Goal: Task Accomplishment & Management: Manage account settings

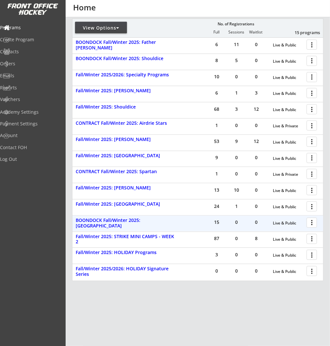
scroll to position [114, 0]
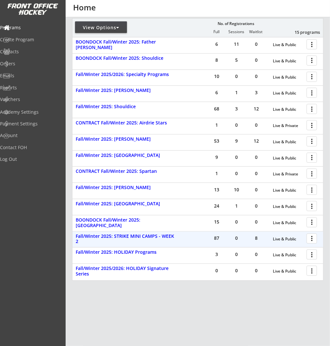
click at [311, 238] on div at bounding box center [312, 237] width 11 height 11
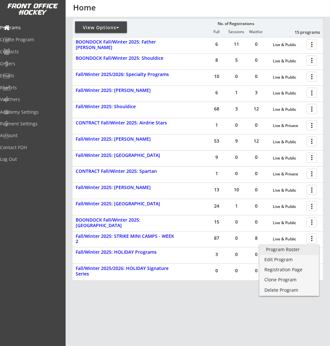
click at [309, 250] on div "Program Roster" at bounding box center [289, 249] width 46 height 5
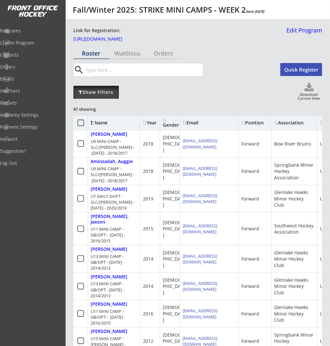
click at [84, 91] on div "Show Filters" at bounding box center [95, 92] width 45 height 6
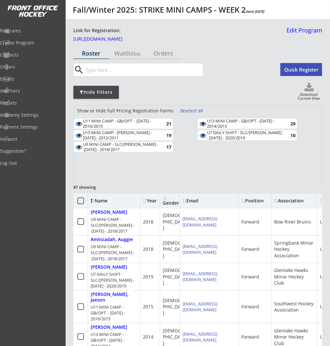
click at [188, 109] on div "Deselect all" at bounding box center [192, 110] width 24 height 6
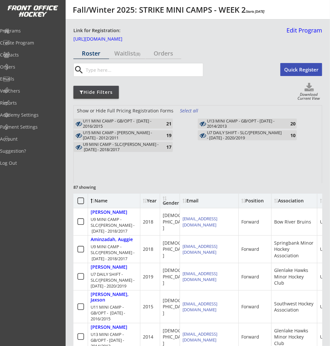
drag, startPoint x: 143, startPoint y: 148, endPoint x: 165, endPoint y: 149, distance: 22.7
click at [143, 148] on div "U9 MINI CAMP - SLC/FRANK - OCT 16, 17 - 2018/2017" at bounding box center [121, 147] width 76 height 10
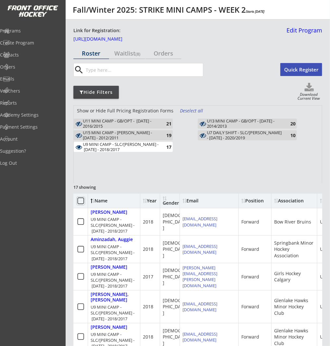
click at [79, 199] on icon at bounding box center [81, 201] width 8 height 8
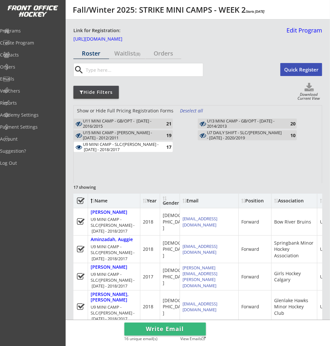
click at [310, 90] on use at bounding box center [309, 87] width 9 height 8
select select ""Player Info""
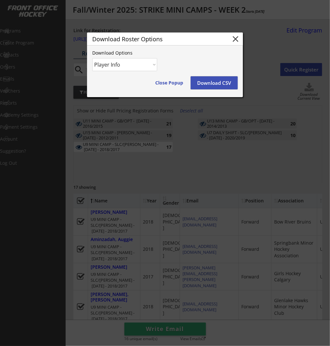
drag, startPoint x: 210, startPoint y: 81, endPoint x: 243, endPoint y: 83, distance: 33.2
click at [210, 81] on button "Download CSV" at bounding box center [214, 82] width 47 height 13
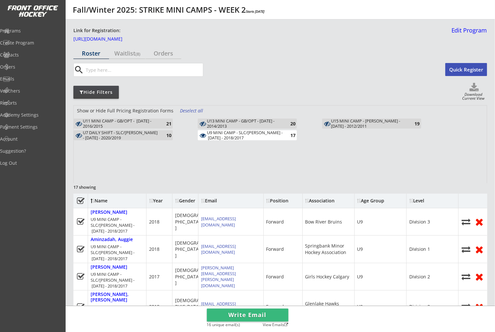
drag, startPoint x: 154, startPoint y: 120, endPoint x: 204, endPoint y: 122, distance: 50.1
click at [154, 120] on div "U11 MINI CAMP - GB/OPT - OCT 14, 15 - 2016/2015" at bounding box center [121, 124] width 76 height 10
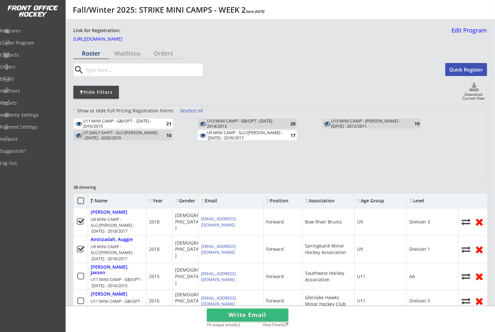
drag, startPoint x: 241, startPoint y: 122, endPoint x: 317, endPoint y: 121, distance: 75.7
click at [244, 122] on div "U13 MINI CAMP - GB/OPT - OCT 14/15 - 2014/2013" at bounding box center [245, 124] width 76 height 10
drag, startPoint x: 367, startPoint y: 120, endPoint x: 350, endPoint y: 122, distance: 16.6
click at [330, 120] on div "U15 MINI CAMP - ROSE KOHN - OCT 17 - 2012/2011" at bounding box center [369, 124] width 76 height 10
drag, startPoint x: 135, startPoint y: 139, endPoint x: 139, endPoint y: 138, distance: 4.0
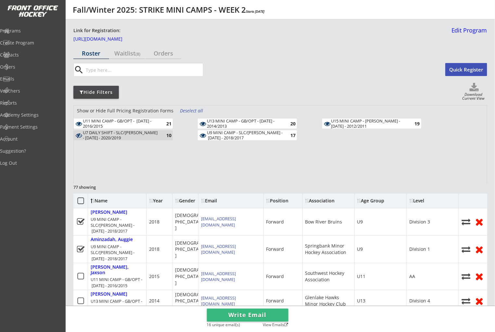
click at [135, 139] on div "U7 DAILY SHIFT - SLC/FRANK - OCT 16/17 - 2020/2019" at bounding box center [121, 135] width 76 height 10
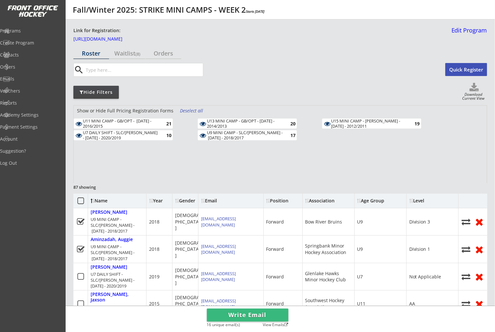
click at [193, 112] on div "Deselect all" at bounding box center [192, 110] width 24 height 6
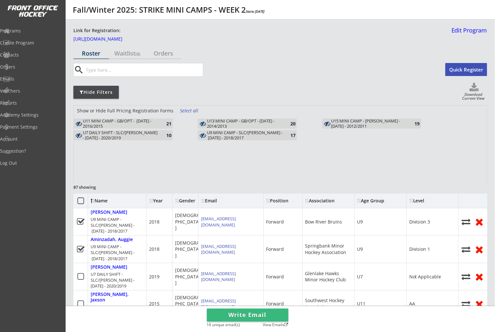
drag, startPoint x: 149, startPoint y: 137, endPoint x: 193, endPoint y: 138, distance: 44.2
click at [150, 137] on div "U7 DAILY SHIFT - SLC/FRANK - OCT 16/17 - 2020/2019" at bounding box center [121, 135] width 76 height 10
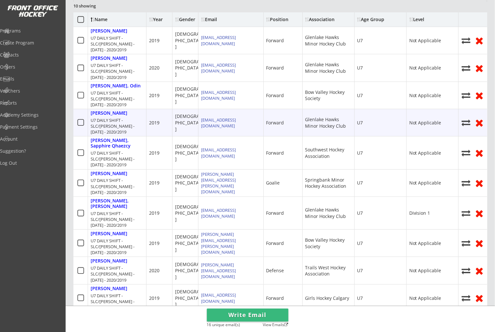
scroll to position [181, 0]
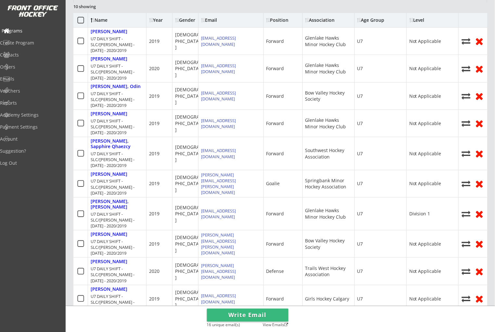
click at [31, 33] on div "Programs" at bounding box center [31, 31] width 58 height 5
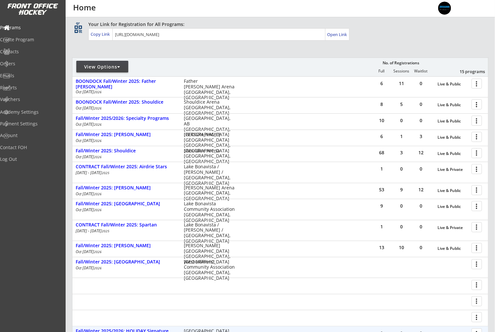
scroll to position [151, 0]
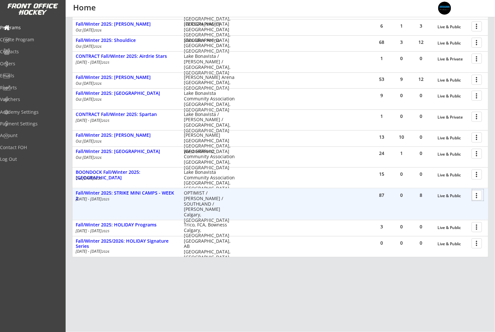
click at [480, 196] on div at bounding box center [477, 194] width 11 height 11
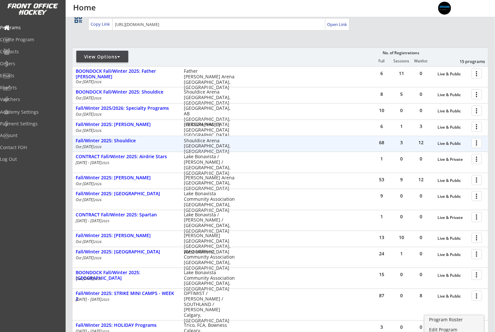
scroll to position [51, 0]
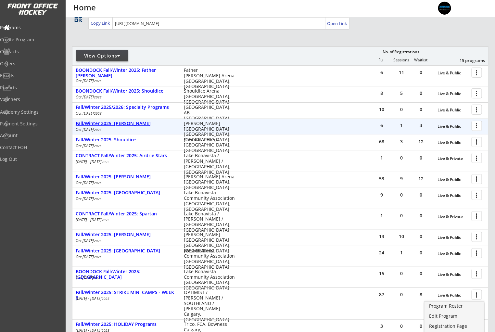
click at [144, 125] on div "Fall/Winter 2025: [PERSON_NAME]" at bounding box center [126, 124] width 101 height 6
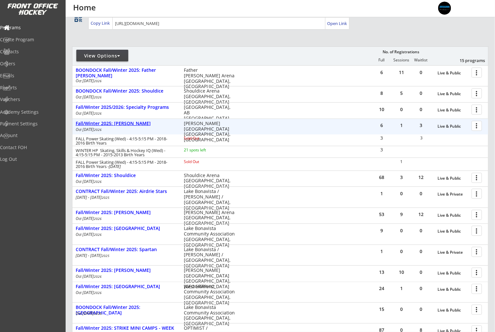
click at [134, 123] on div "Fall/Winter 2025: [PERSON_NAME]" at bounding box center [126, 124] width 101 height 6
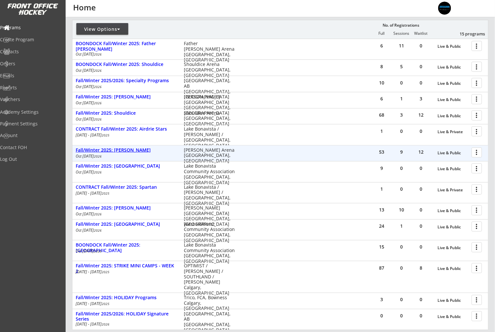
scroll to position [78, 0]
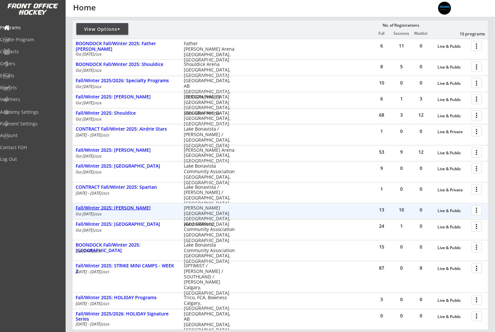
click at [135, 208] on div "Fall/Winter 2025: Norma Bush" at bounding box center [126, 208] width 101 height 6
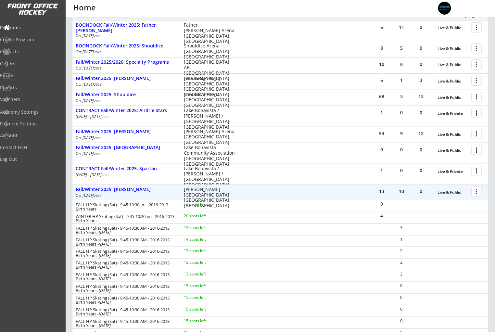
scroll to position [0, 0]
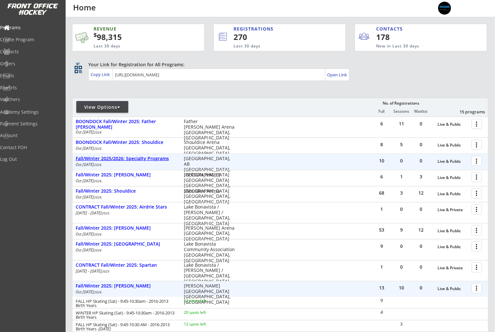
click at [152, 157] on div "Fall/Winter 2025/2026: Specialty Programs" at bounding box center [126, 159] width 101 height 6
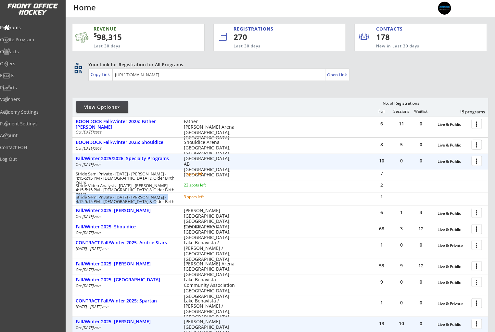
drag, startPoint x: 128, startPoint y: 202, endPoint x: 99, endPoint y: 189, distance: 31.7
click at [74, 197] on div "Stride Semi Private - Oct. 15 - Rose Kohn - 4:15-5:15 PM - 2017 & Older Birth Y…" at bounding box center [156, 199] width 169 height 10
copy div "Stride Semi Private - [DATE] - [PERSON_NAME] - 4:15-5:15 PM - [DEMOGRAPHIC_DATA…"
click at [26, 26] on div "Programs" at bounding box center [31, 27] width 58 height 5
click at [22, 28] on div "Programs" at bounding box center [31, 27] width 58 height 5
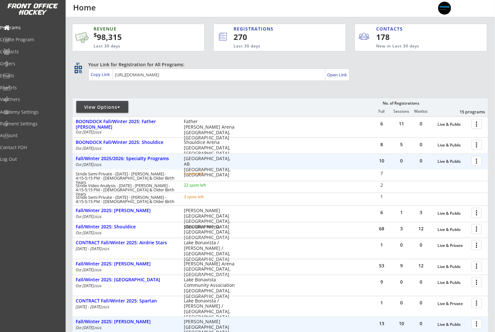
click at [80, 103] on div "View Options" at bounding box center [102, 107] width 52 height 12
select select ""Upcoming Programs""
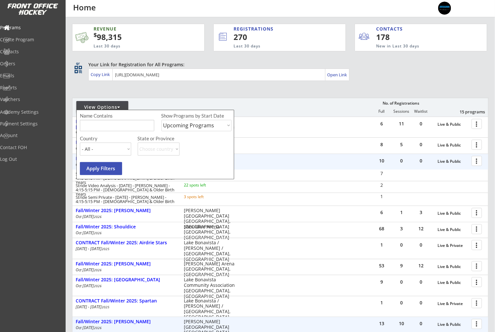
click at [110, 128] on input "input" at bounding box center [117, 125] width 74 height 11
type input "semi-private"
click at [183, 126] on select "Upcoming Programs Past Programs Specific Date Range" at bounding box center [196, 125] width 70 height 11
select select ""Past Programs""
click at [161, 120] on select "Upcoming Programs Past Programs Specific Date Range" at bounding box center [196, 125] width 70 height 11
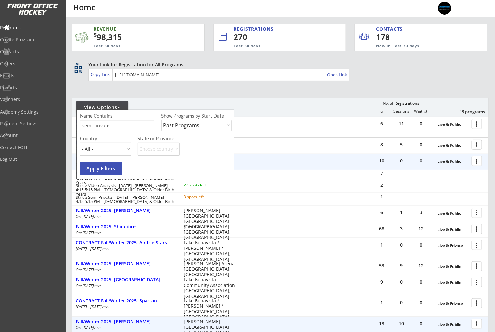
drag, startPoint x: 106, startPoint y: 168, endPoint x: 146, endPoint y: 170, distance: 40.3
click at [106, 168] on button "Apply Filters" at bounding box center [101, 168] width 42 height 13
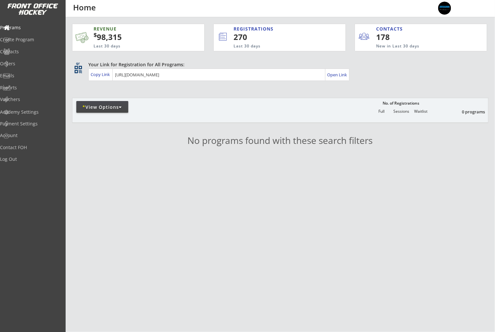
click at [105, 108] on div "* View Options" at bounding box center [102, 107] width 52 height 6
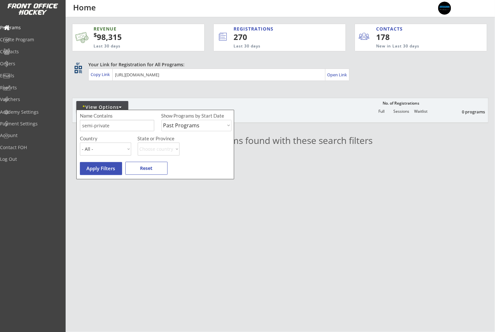
click at [142, 125] on input "input" at bounding box center [117, 125] width 74 height 11
drag, startPoint x: 135, startPoint y: 126, endPoint x: 53, endPoint y: 124, distance: 82.5
click at [53, 124] on body "REVENUE $ 98,315 Last 30 days REGISTRATIONS 270 Last 30 days CONTACTS 178 New i…" at bounding box center [247, 166] width 495 height 332
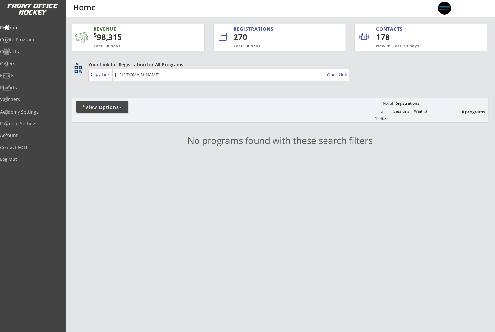
click at [108, 104] on div "* View Options" at bounding box center [102, 107] width 52 height 6
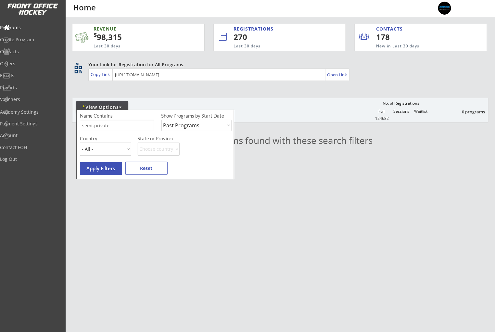
click at [116, 123] on input "input" at bounding box center [117, 125] width 74 height 11
drag, startPoint x: 108, startPoint y: 125, endPoint x: 79, endPoint y: 128, distance: 29.0
click at [80, 128] on div "Name Contains Show Programs by Start Date Upcoming Programs Past Programs Speci…" at bounding box center [155, 144] width 158 height 69
type input "specialty"
click at [94, 174] on button "Apply Filters" at bounding box center [101, 168] width 42 height 13
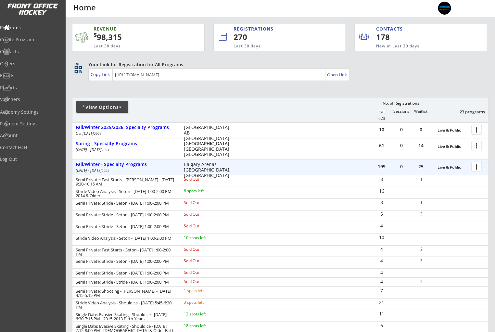
click at [478, 166] on div at bounding box center [477, 166] width 11 height 11
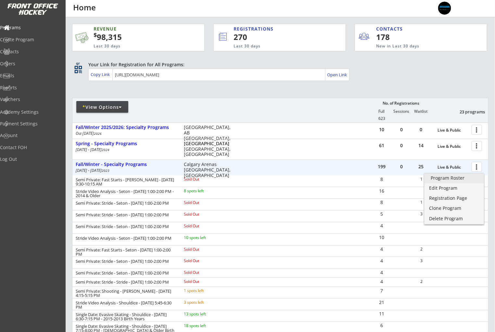
click at [467, 176] on div "Program Roster" at bounding box center [454, 178] width 46 height 5
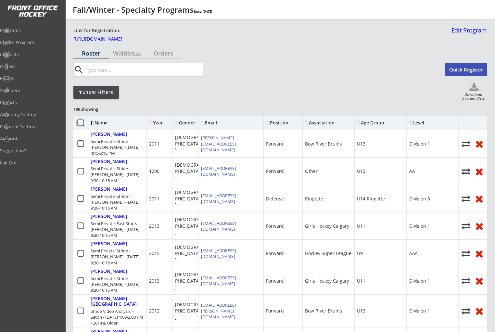
click at [81, 122] on icon at bounding box center [81, 123] width 8 height 8
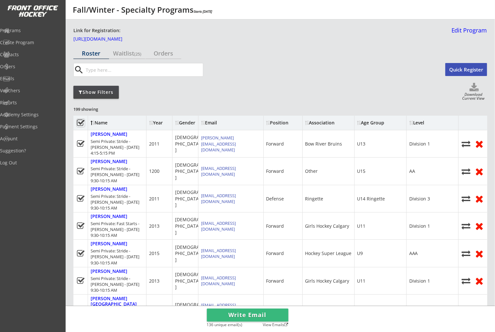
click at [477, 89] on use at bounding box center [474, 87] width 9 height 8
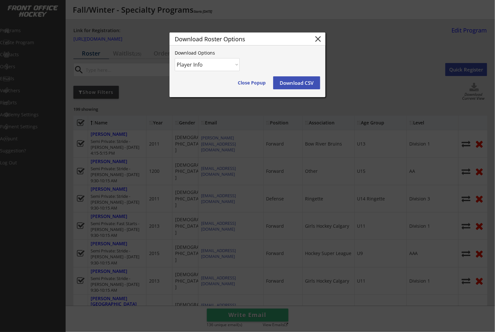
click at [298, 86] on button "Download CSV" at bounding box center [296, 82] width 47 height 13
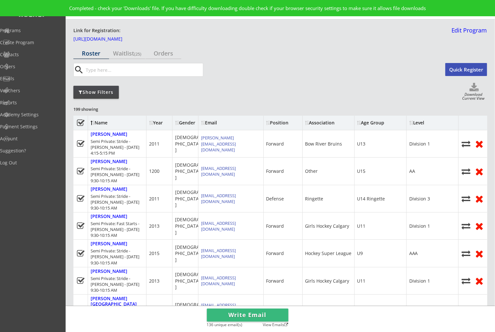
click at [418, 120] on div "Level" at bounding box center [416, 122] width 15 height 5
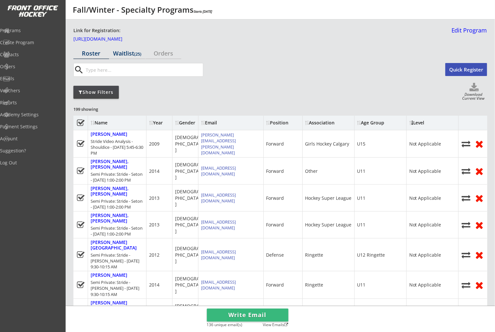
drag, startPoint x: 125, startPoint y: 52, endPoint x: 143, endPoint y: 58, distance: 18.7
click at [125, 52] on div "Waitlist (25)" at bounding box center [127, 53] width 36 height 6
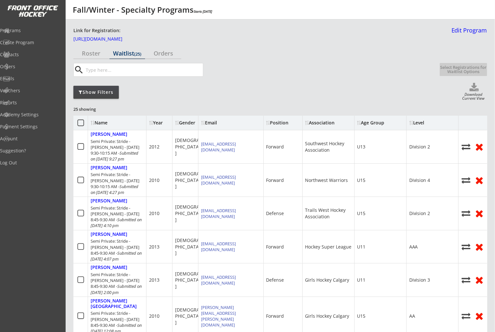
click at [78, 122] on icon at bounding box center [81, 123] width 8 height 8
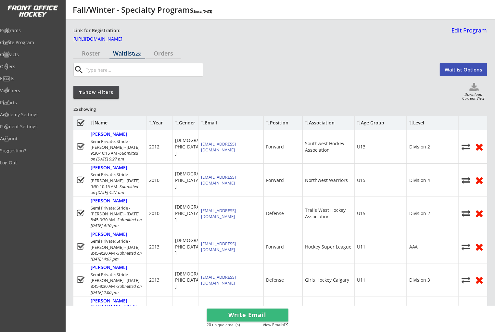
click at [477, 91] on icon at bounding box center [474, 88] width 26 height 10
select select ""Waitlist""
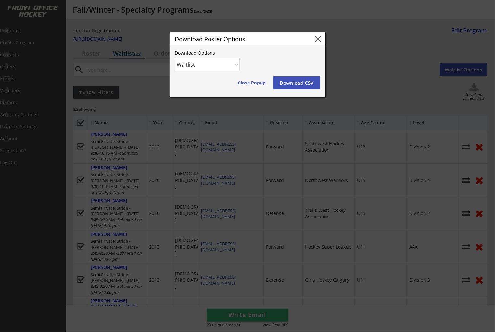
click at [308, 83] on button "Download CSV" at bounding box center [296, 82] width 47 height 13
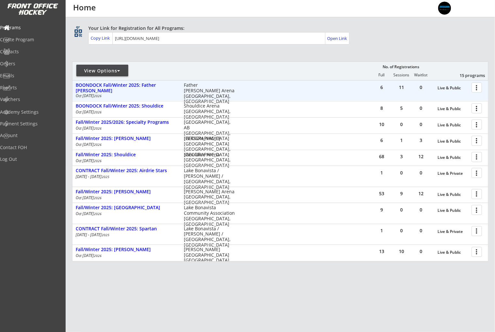
scroll to position [39, 0]
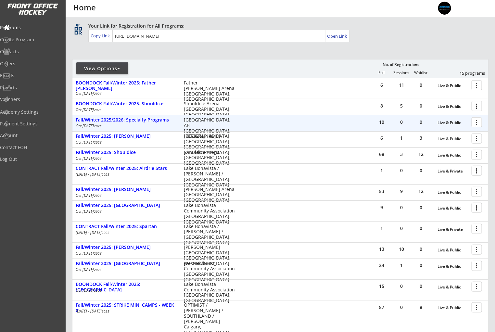
drag, startPoint x: 479, startPoint y: 124, endPoint x: 477, endPoint y: 127, distance: 3.3
click at [479, 124] on div at bounding box center [477, 121] width 11 height 11
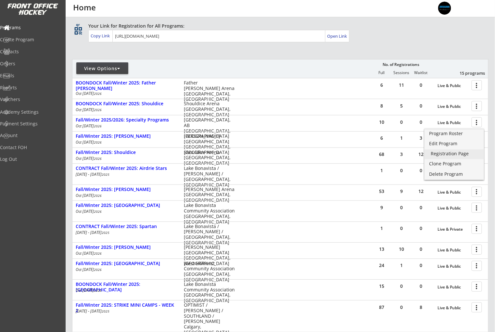
click at [464, 155] on div "Registration Page" at bounding box center [454, 153] width 46 height 5
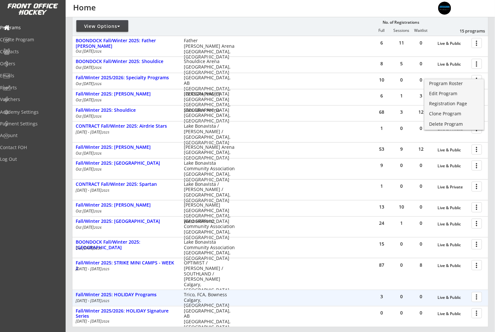
scroll to position [108, 0]
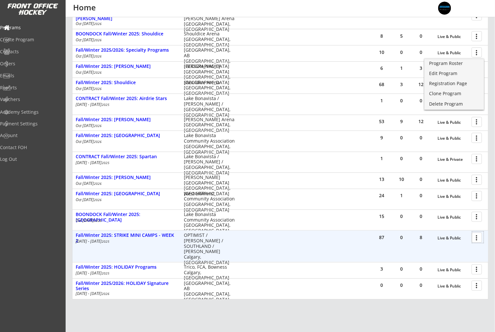
drag, startPoint x: 476, startPoint y: 237, endPoint x: 475, endPoint y: 242, distance: 4.9
click at [476, 237] on div at bounding box center [477, 237] width 11 height 11
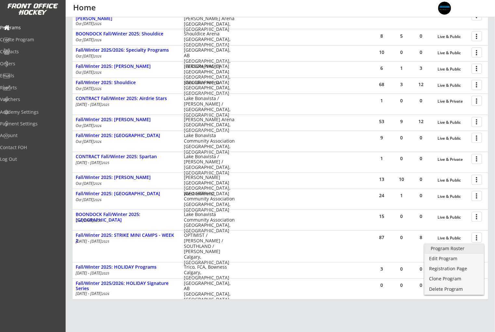
click at [470, 246] on div "Program Roster" at bounding box center [454, 248] width 46 height 5
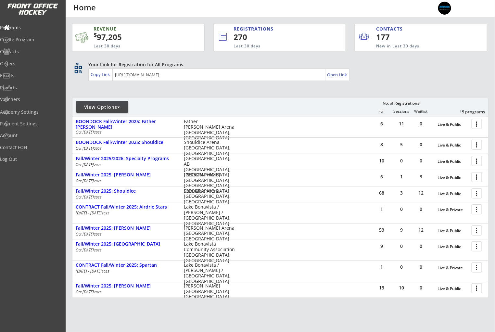
click at [104, 109] on div "View Options" at bounding box center [102, 107] width 52 height 6
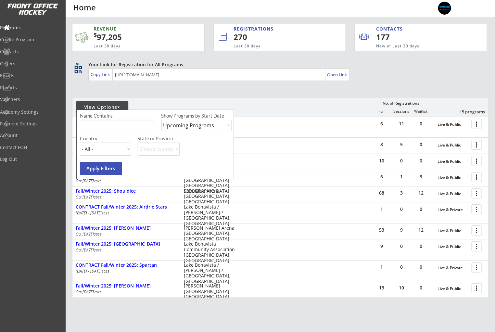
click at [210, 126] on select "Upcoming Programs Past Programs Specific Date Range" at bounding box center [196, 125] width 70 height 11
select select ""Past Programs""
click at [161, 120] on select "Upcoming Programs Past Programs Specific Date Range" at bounding box center [196, 125] width 70 height 11
click at [143, 123] on input "input" at bounding box center [117, 125] width 74 height 11
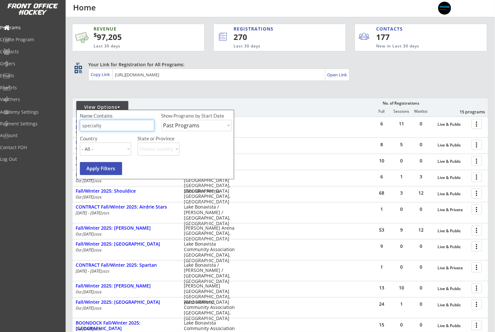
type input "specialty"
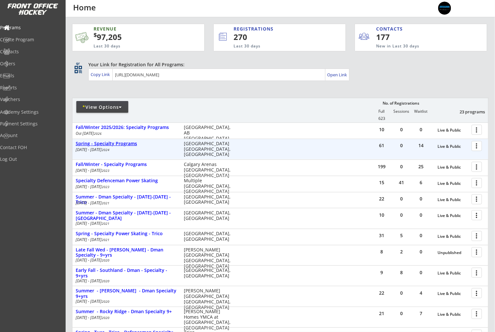
click at [125, 145] on div "Spring - Specialty Programs" at bounding box center [126, 144] width 101 height 6
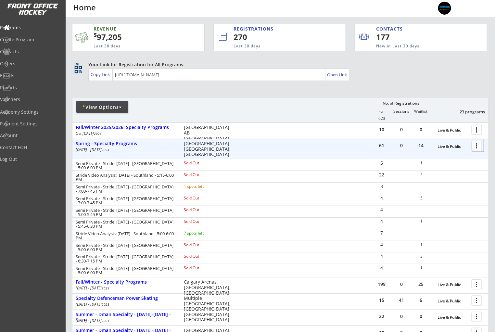
click at [479, 145] on div at bounding box center [477, 145] width 11 height 11
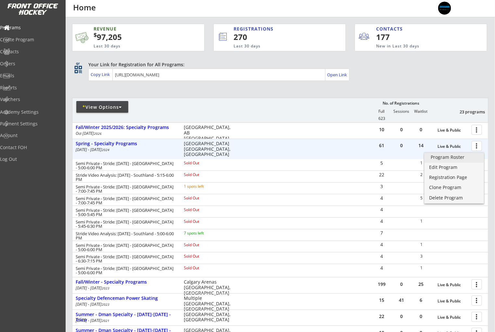
click at [472, 157] on div "Program Roster" at bounding box center [454, 157] width 46 height 5
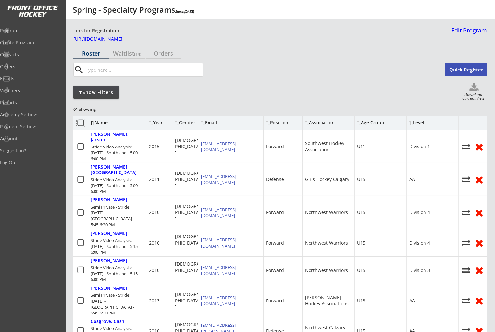
click at [80, 120] on icon at bounding box center [81, 123] width 8 height 8
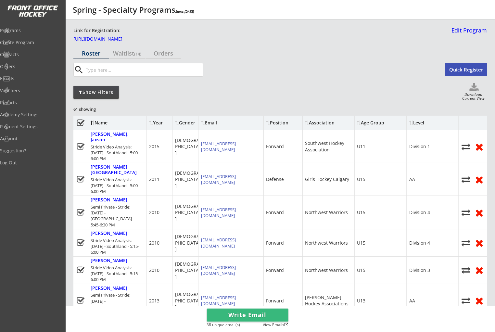
click at [477, 88] on use at bounding box center [474, 87] width 9 height 8
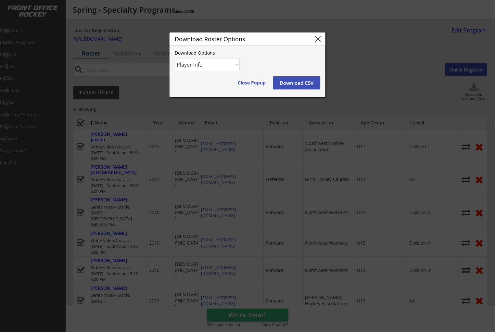
click at [304, 83] on button "Download CSV" at bounding box center [296, 82] width 47 height 13
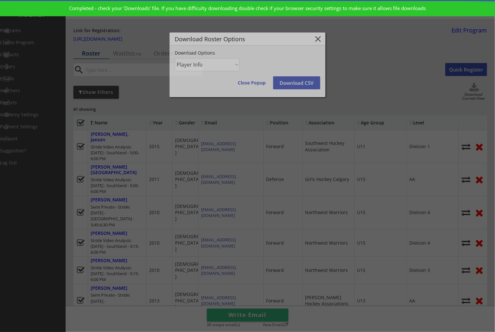
click at [123, 53] on div at bounding box center [247, 166] width 495 height 332
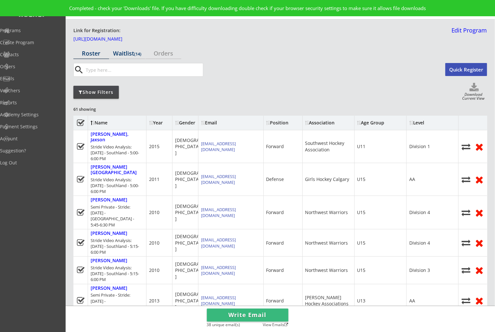
click at [124, 54] on div "Waitlist (14)" at bounding box center [127, 53] width 36 height 6
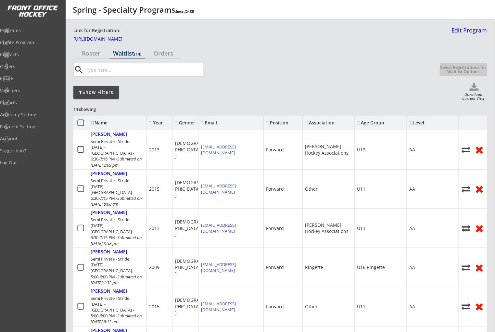
drag, startPoint x: 81, startPoint y: 122, endPoint x: 92, endPoint y: 119, distance: 11.5
click at [81, 122] on icon at bounding box center [81, 123] width 8 height 8
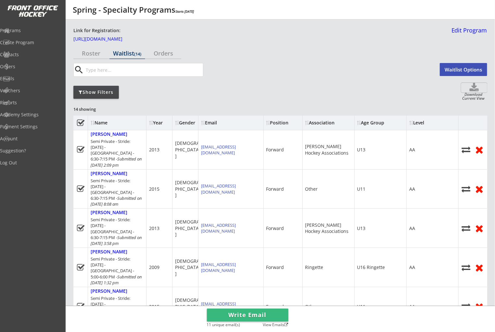
click at [473, 88] on use at bounding box center [474, 87] width 9 height 8
select select ""Waitlist""
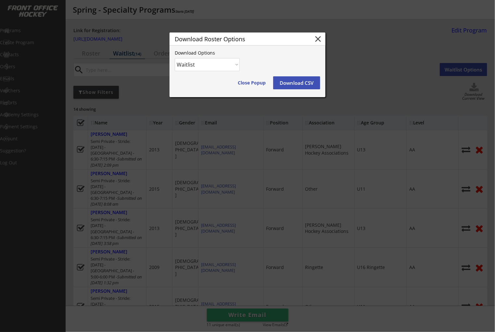
click at [292, 82] on button "Download CSV" at bounding box center [296, 82] width 47 height 13
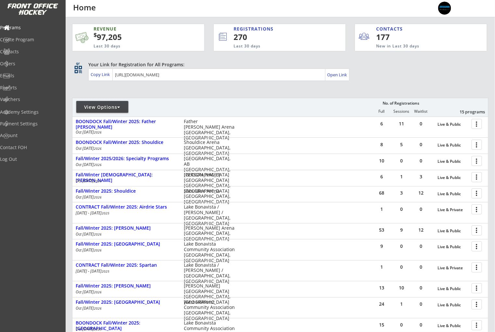
drag, startPoint x: 115, startPoint y: 110, endPoint x: 119, endPoint y: 111, distance: 3.9
click at [116, 110] on div "View Options" at bounding box center [102, 107] width 52 height 6
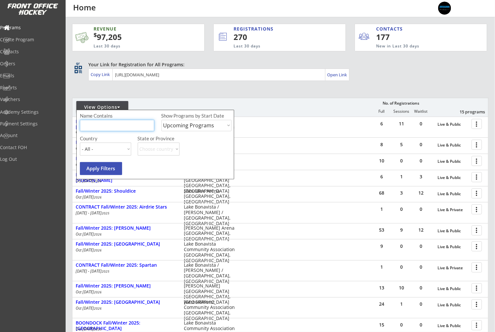
click at [127, 123] on input "input" at bounding box center [117, 125] width 74 height 11
click at [184, 126] on select "Upcoming Programs Past Programs Specific Date Range" at bounding box center [196, 125] width 70 height 11
select select ""Past Programs""
click at [161, 120] on select "Upcoming Programs Past Programs Specific Date Range" at bounding box center [196, 125] width 70 height 11
click at [113, 125] on input "input" at bounding box center [117, 125] width 74 height 11
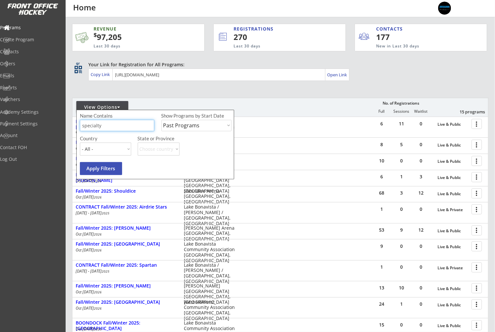
type input "specialty"
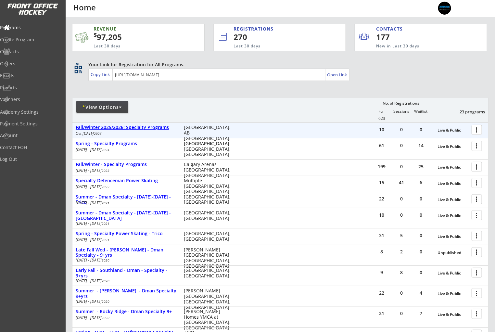
click at [127, 127] on div "Fall/Winter 2025/2026: Specialty Programs" at bounding box center [126, 128] width 101 height 6
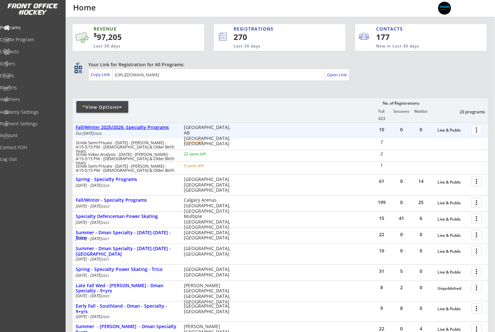
click at [130, 125] on div "Fall/Winter 2025/2026: Specialty Programs" at bounding box center [126, 128] width 101 height 6
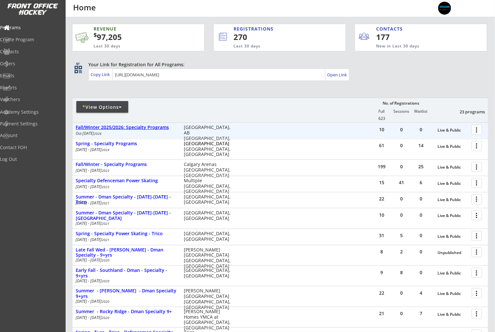
click at [138, 130] on div "Fall/Winter 2025/2026: Specialty Programs" at bounding box center [126, 128] width 101 height 6
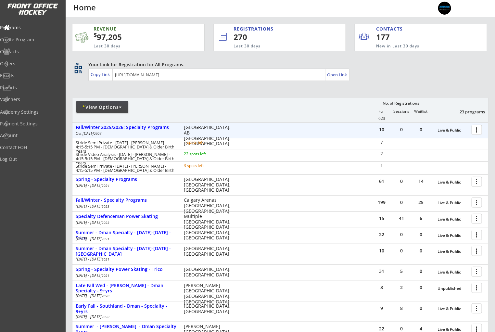
click at [480, 132] on div at bounding box center [477, 129] width 11 height 11
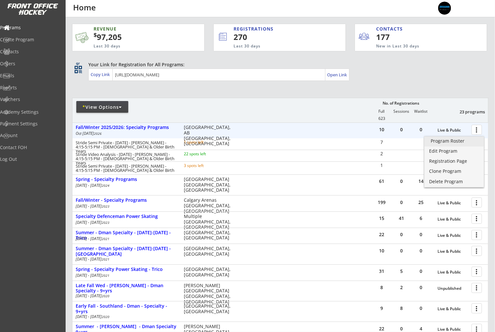
click at [470, 138] on link "Program Roster" at bounding box center [453, 142] width 59 height 10
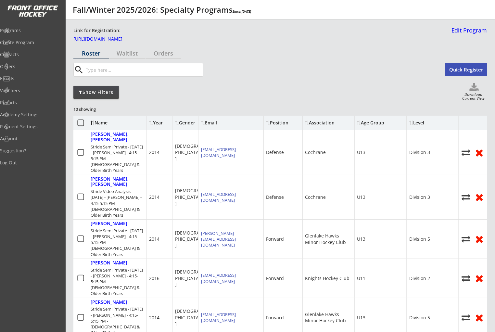
click at [83, 85] on div "Show Filters Download Current View" at bounding box center [280, 92] width 414 height 19
click at [85, 88] on div "Show Filters" at bounding box center [95, 92] width 45 height 13
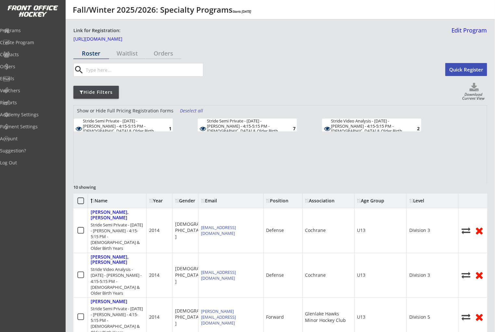
click at [144, 123] on div "Stride Semi Private - Oct. 15 - Rose Kohn - 4:15-5:15 PM - 2017 & Older Birth Y…" at bounding box center [121, 129] width 76 height 20
drag, startPoint x: 81, startPoint y: 200, endPoint x: 85, endPoint y: 197, distance: 5.2
click at [81, 200] on icon at bounding box center [81, 201] width 8 height 8
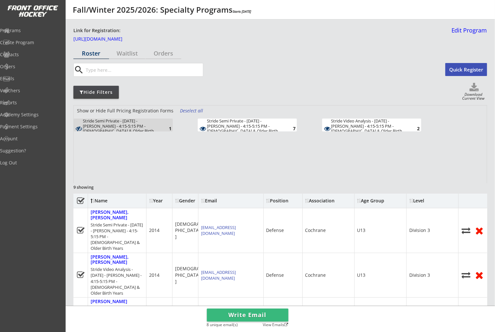
click at [475, 89] on use at bounding box center [474, 87] width 9 height 8
select select ""Player Info""
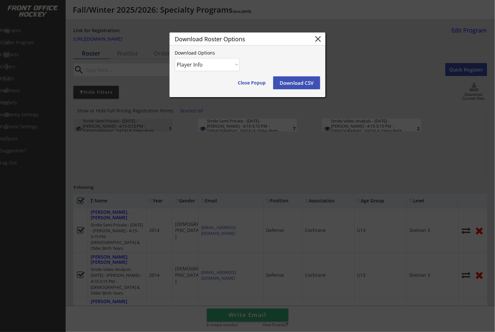
drag, startPoint x: 297, startPoint y: 82, endPoint x: 338, endPoint y: 87, distance: 41.8
click at [297, 82] on button "Download CSV" at bounding box center [296, 82] width 47 height 13
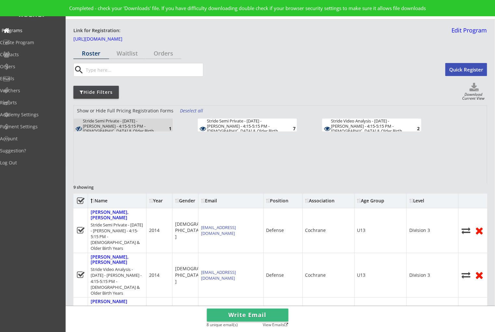
click at [15, 26] on div "Programs" at bounding box center [31, 30] width 62 height 11
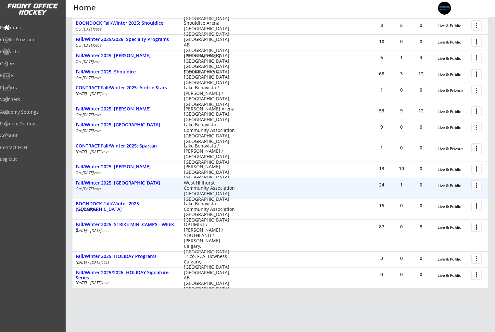
scroll to position [138, 0]
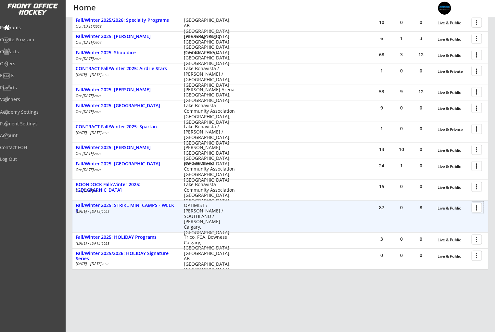
click at [479, 208] on div at bounding box center [477, 207] width 11 height 11
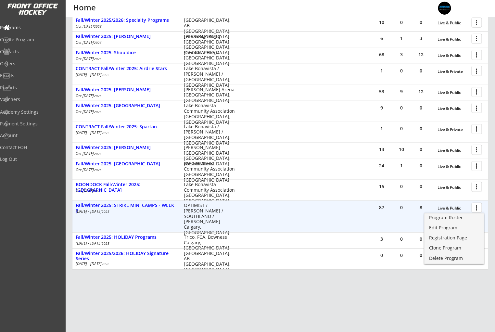
scroll to position [139, 0]
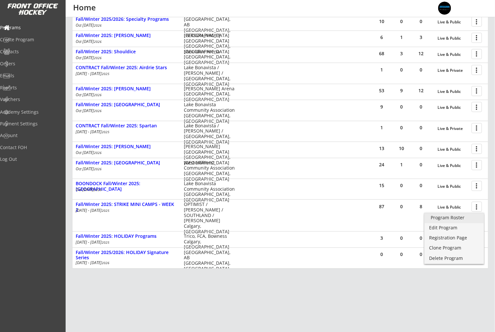
click at [461, 219] on div "Program Roster" at bounding box center [454, 217] width 46 height 5
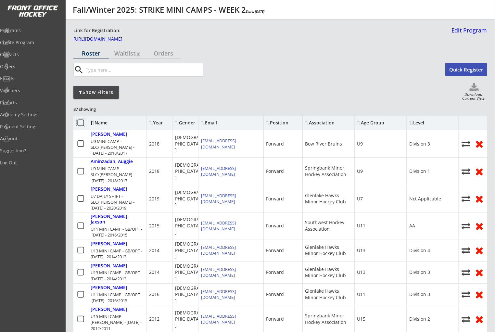
drag, startPoint x: 79, startPoint y: 120, endPoint x: 84, endPoint y: 119, distance: 5.4
click at [79, 120] on icon at bounding box center [81, 123] width 8 height 8
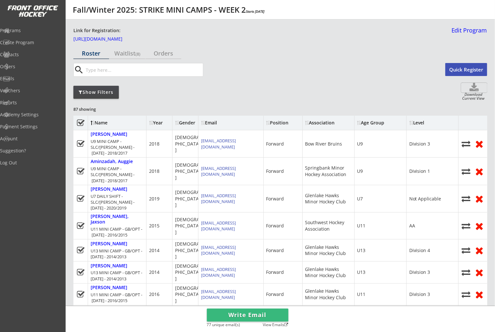
click at [477, 91] on use at bounding box center [474, 87] width 9 height 8
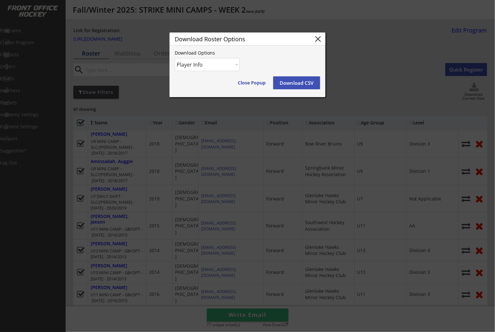
click at [203, 68] on select "Player Info Player and Order Info" at bounding box center [207, 64] width 65 height 13
select select ""Player and Order Info""
click at [175, 58] on select "Player Info Player and Order Info" at bounding box center [207, 64] width 65 height 13
click at [308, 83] on button "Download CSV" at bounding box center [296, 82] width 47 height 13
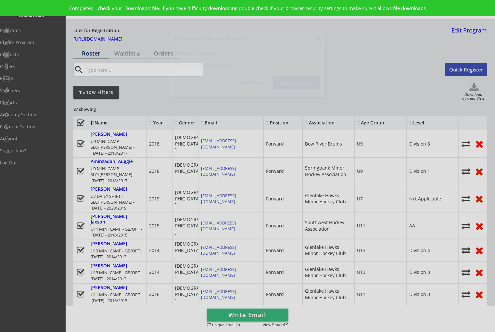
click at [132, 47] on body "Fall/Winter 2025: STRIKE MINI CAMPS - WEEK 2 Starts Oct 14, 2025 Link for Regis…" at bounding box center [247, 166] width 495 height 332
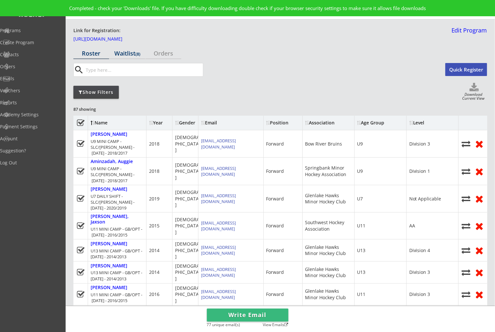
click at [129, 53] on div "Waitlist (8)" at bounding box center [127, 53] width 36 height 6
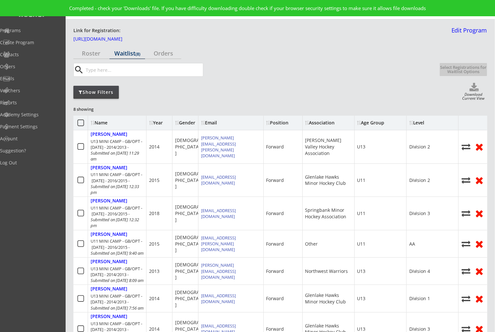
click at [80, 121] on icon at bounding box center [81, 123] width 8 height 8
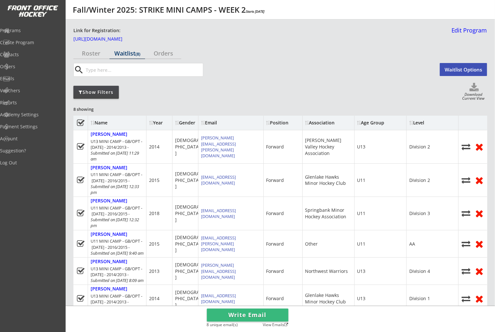
click at [474, 91] on use at bounding box center [474, 87] width 9 height 8
select select ""Waitlist""
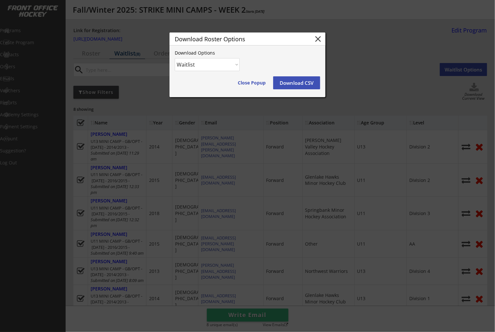
click at [299, 82] on button "Download CSV" at bounding box center [296, 82] width 47 height 13
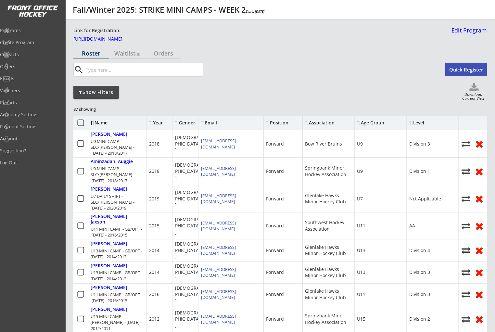
click at [81, 123] on icon at bounding box center [81, 123] width 8 height 8
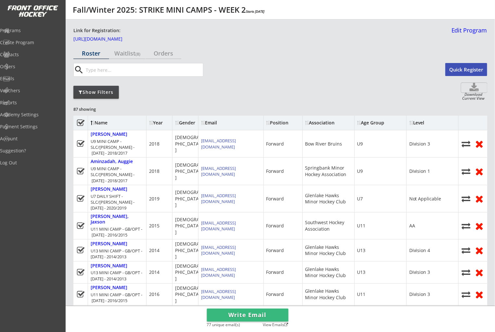
click at [474, 89] on icon at bounding box center [474, 88] width 26 height 10
select select ""Player Info""
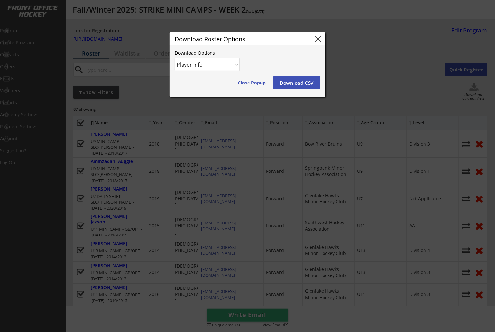
click at [208, 64] on select "Player Info Player and Order Info" at bounding box center [207, 64] width 65 height 13
click at [295, 83] on button "Download CSV" at bounding box center [296, 82] width 47 height 13
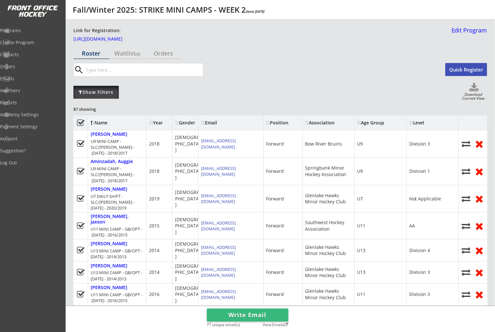
click at [105, 93] on div "Show Filters" at bounding box center [95, 92] width 45 height 6
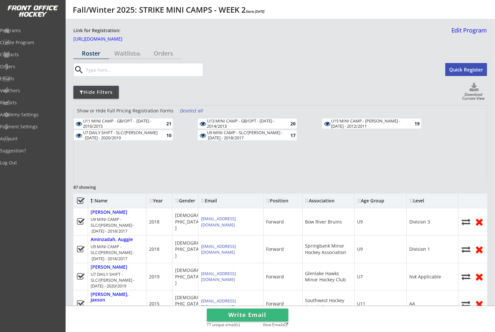
drag, startPoint x: 163, startPoint y: 134, endPoint x: 177, endPoint y: 134, distance: 13.7
click at [163, 134] on div "10" at bounding box center [164, 135] width 13 height 5
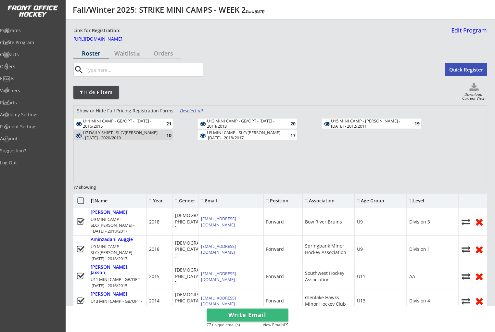
click at [277, 136] on div "U9 MINI CAMP - SLC/FRANK - OCT 16, 17 - 2018/2017" at bounding box center [245, 135] width 76 height 10
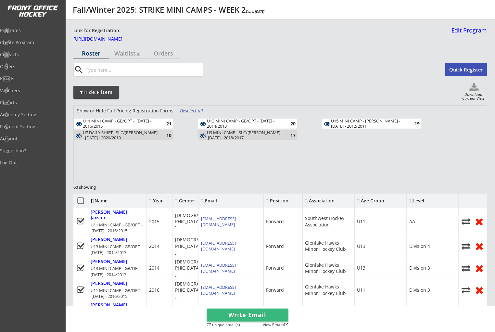
click at [473, 91] on use at bounding box center [474, 87] width 9 height 8
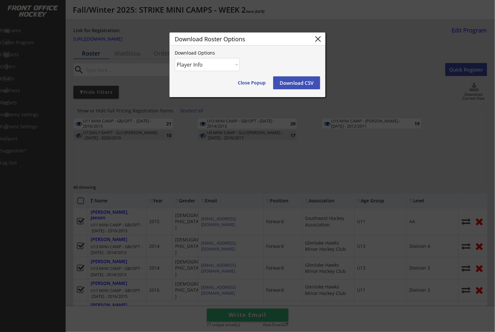
click at [291, 81] on button "Download CSV" at bounding box center [296, 82] width 47 height 13
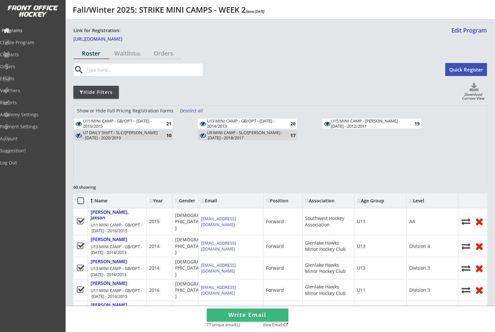
click at [41, 31] on div "Programs" at bounding box center [31, 30] width 58 height 5
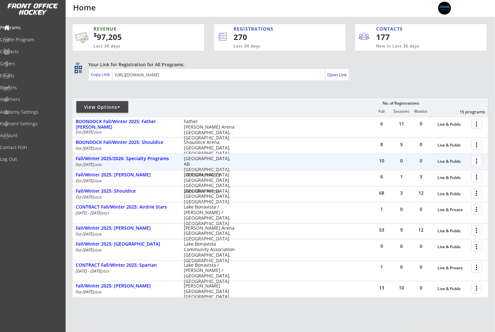
click at [479, 161] on div at bounding box center [477, 160] width 11 height 11
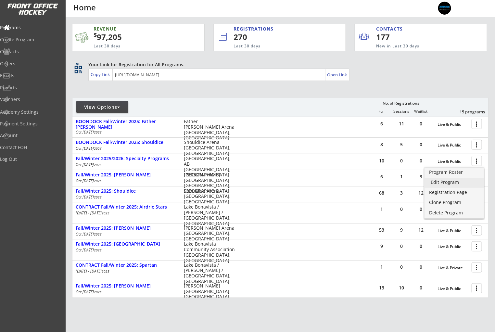
drag, startPoint x: 469, startPoint y: 183, endPoint x: 463, endPoint y: 182, distance: 5.9
click at [469, 182] on div "Edit Program" at bounding box center [454, 182] width 46 height 5
